Goal: Task Accomplishment & Management: Complete application form

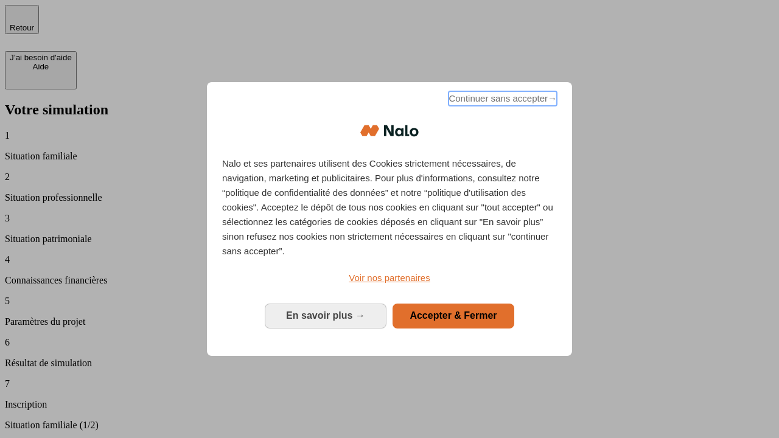
click at [502, 100] on span "Continuer sans accepter →" at bounding box center [503, 98] width 108 height 15
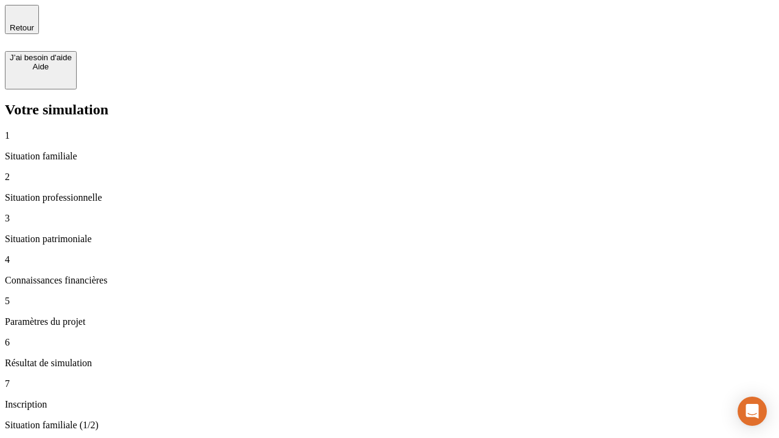
type input "30 000"
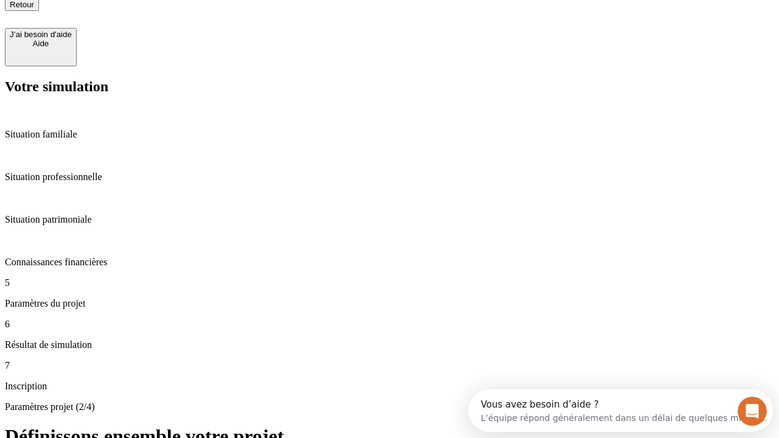
type input "25"
type input "1 000"
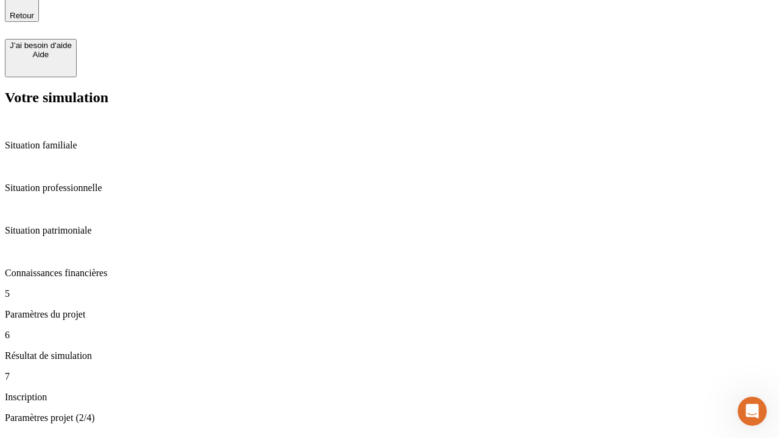
type input "640"
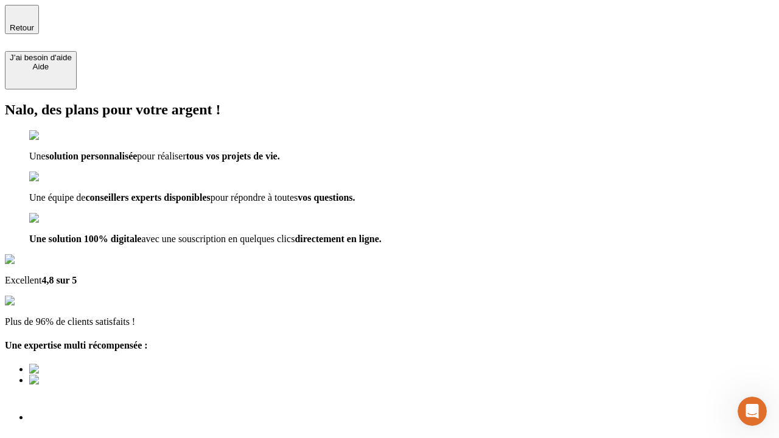
type input "[EMAIL_ADDRESS][PERSON_NAME][DOMAIN_NAME]"
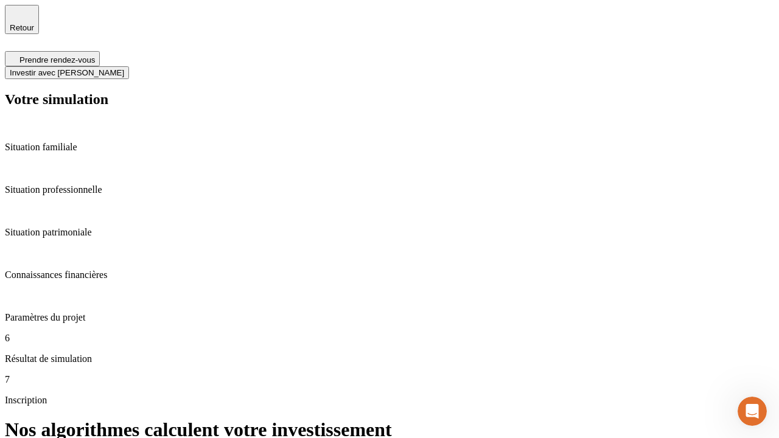
click at [124, 68] on span "Investir avec [PERSON_NAME]" at bounding box center [67, 72] width 114 height 9
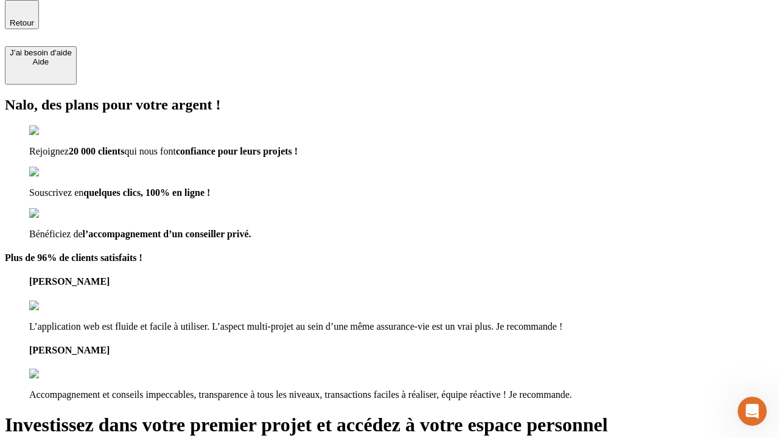
scroll to position [4, 0]
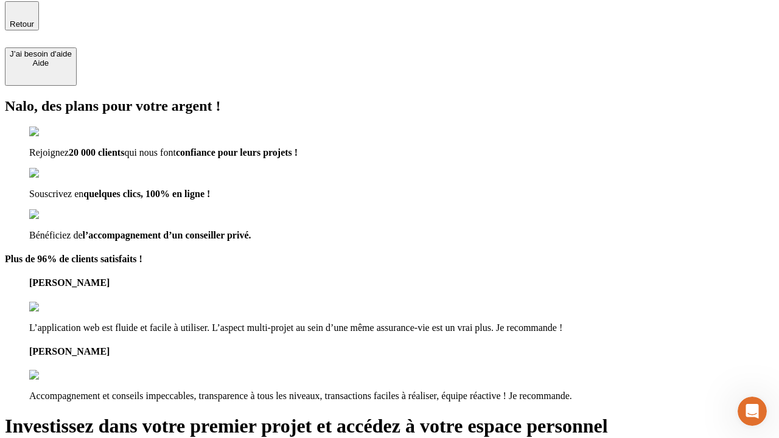
type input "abc"
